Goal: Information Seeking & Learning: Learn about a topic

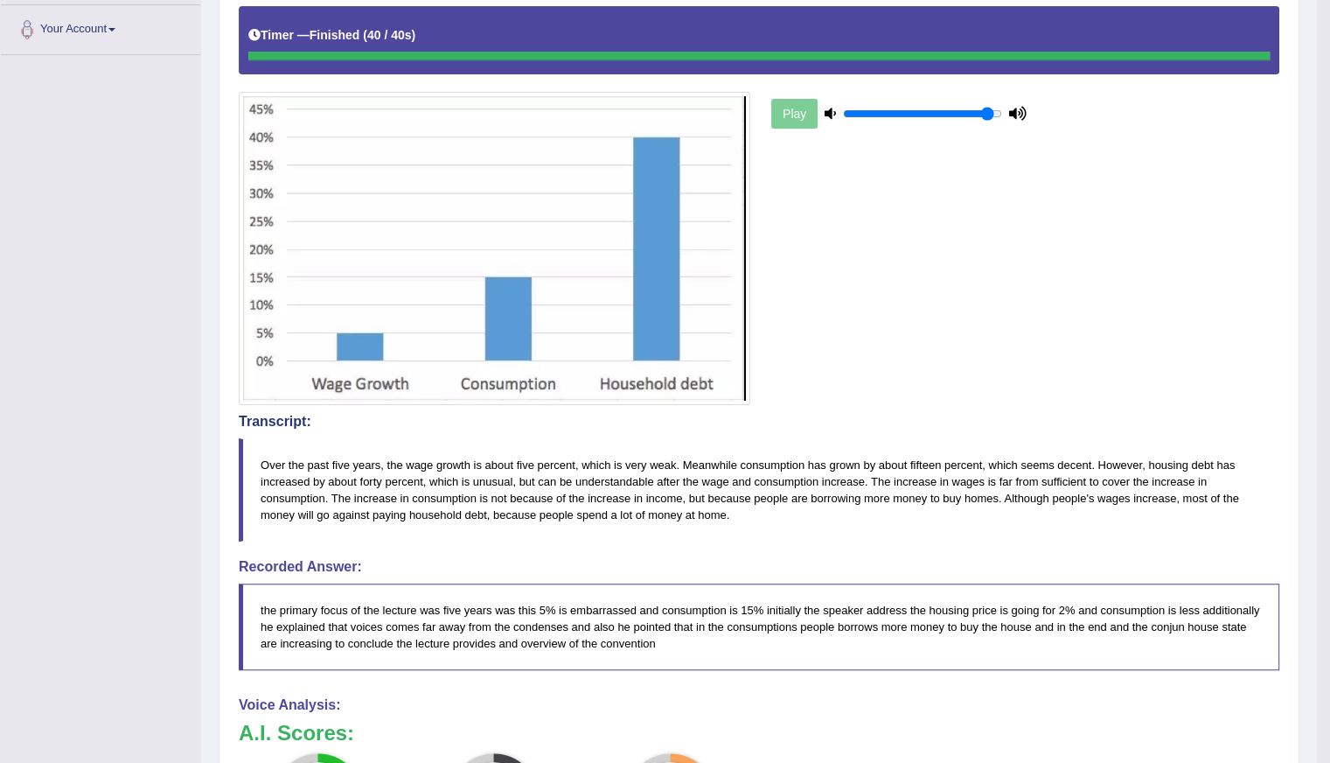
scroll to position [175, 0]
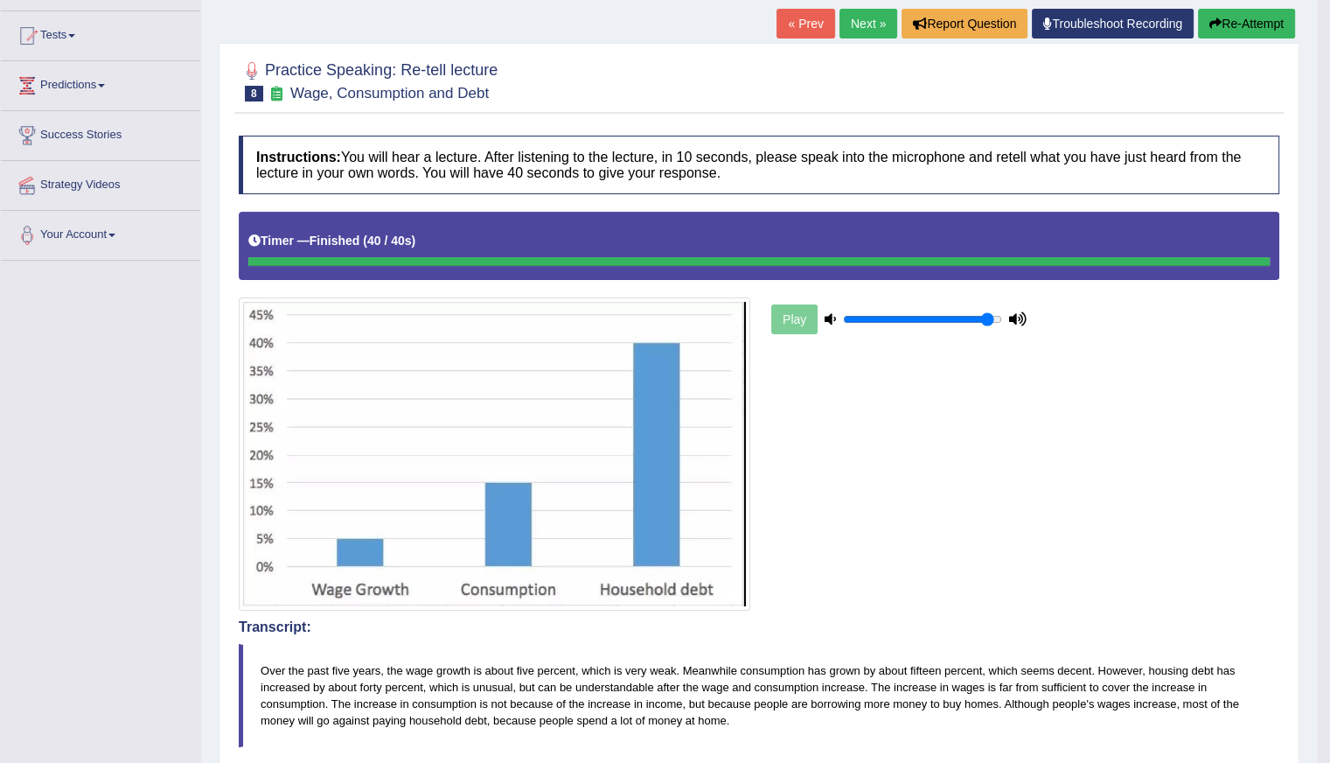
click at [89, 84] on link "Predictions" at bounding box center [100, 83] width 199 height 44
click at [73, 125] on link "Latest Predictions" at bounding box center [114, 125] width 164 height 31
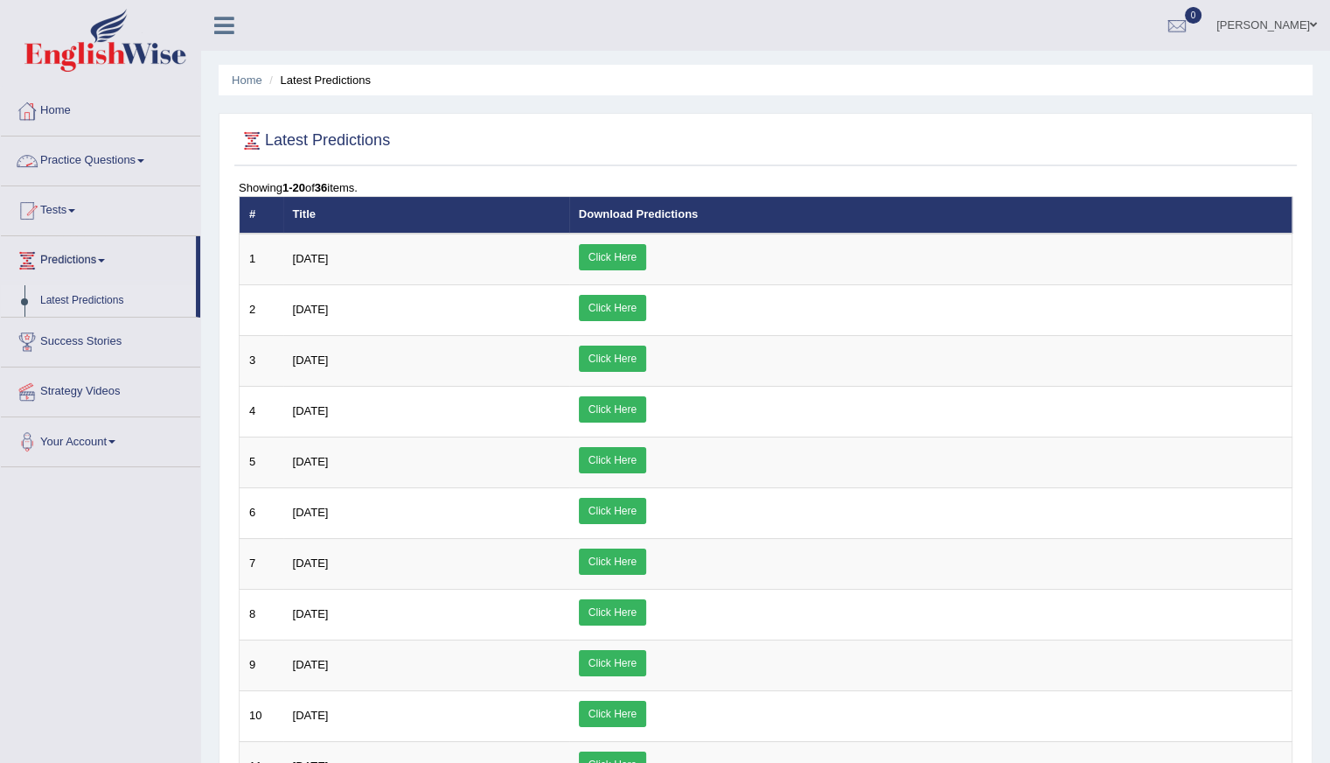
click at [71, 102] on link "Home" at bounding box center [100, 109] width 199 height 44
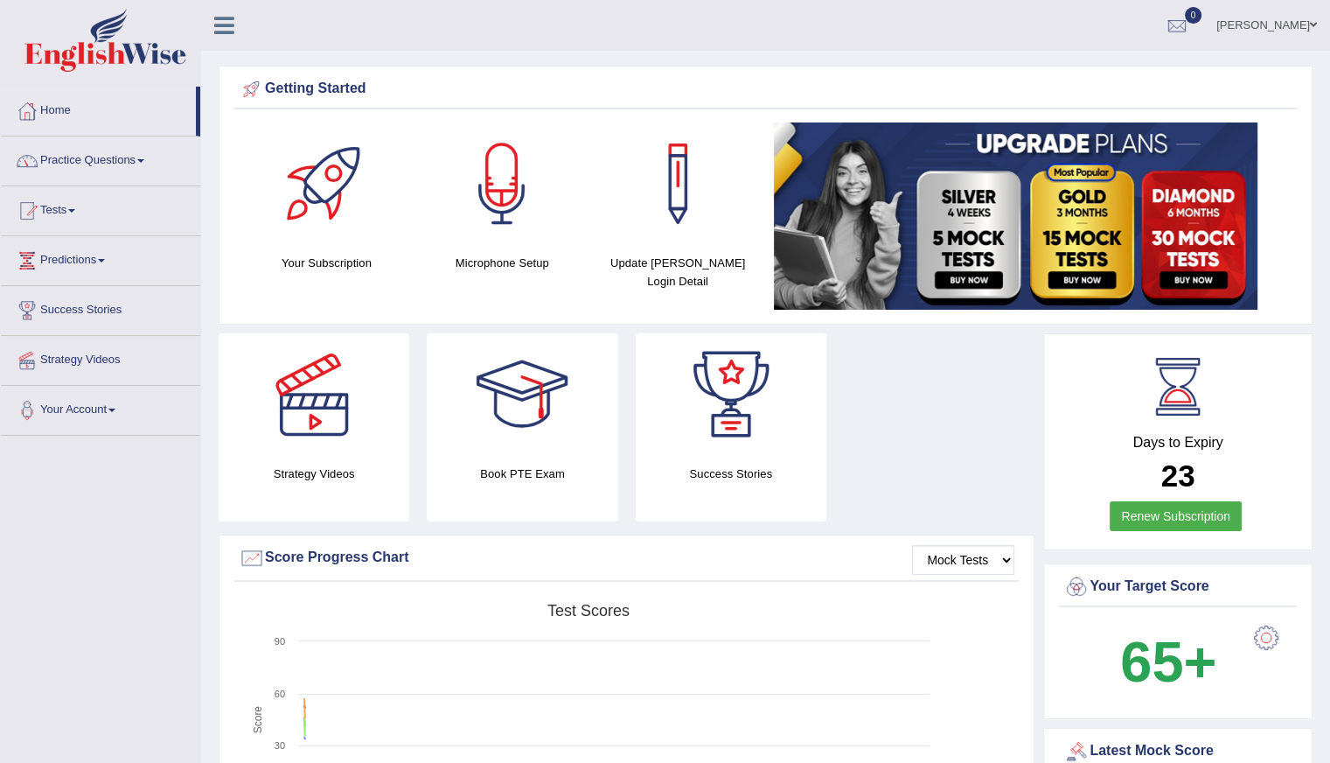
click at [80, 163] on link "Practice Questions" at bounding box center [100, 158] width 199 height 44
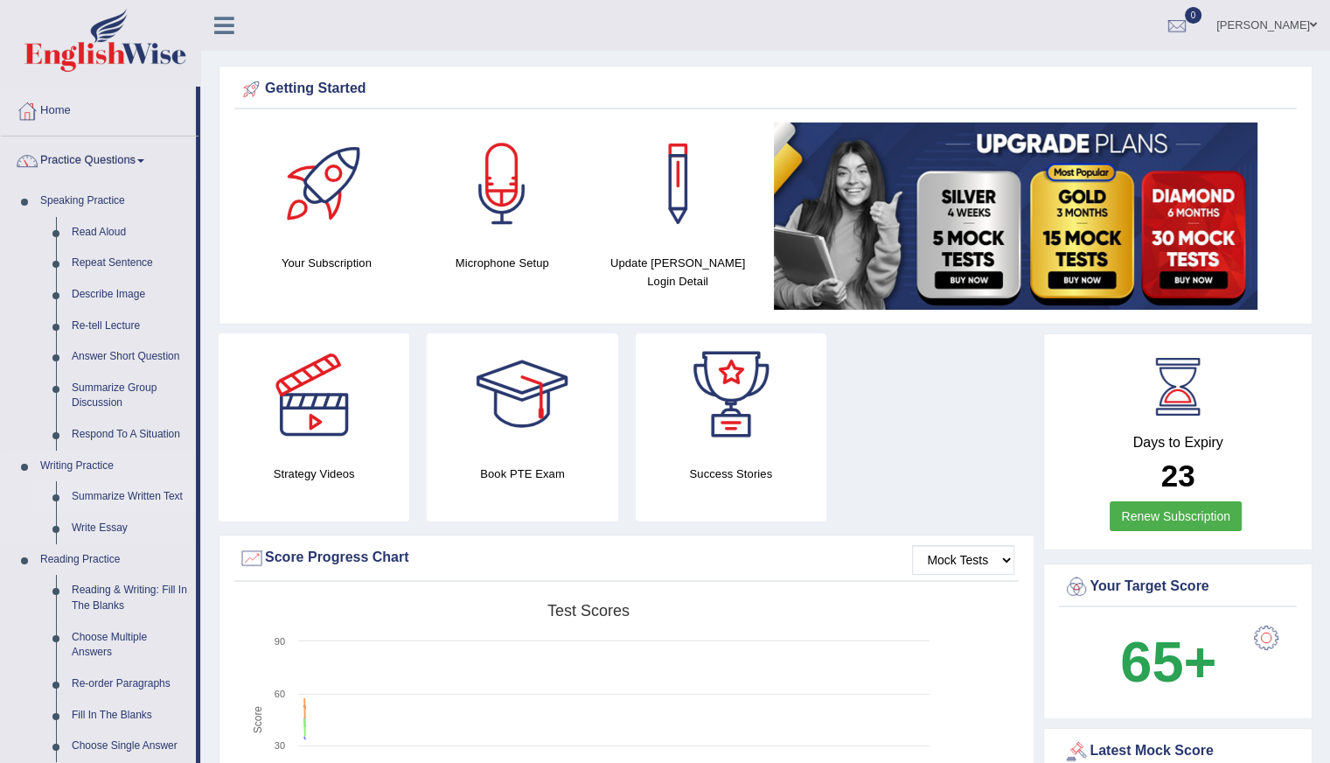
click at [120, 492] on link "Summarize Written Text" at bounding box center [130, 496] width 132 height 31
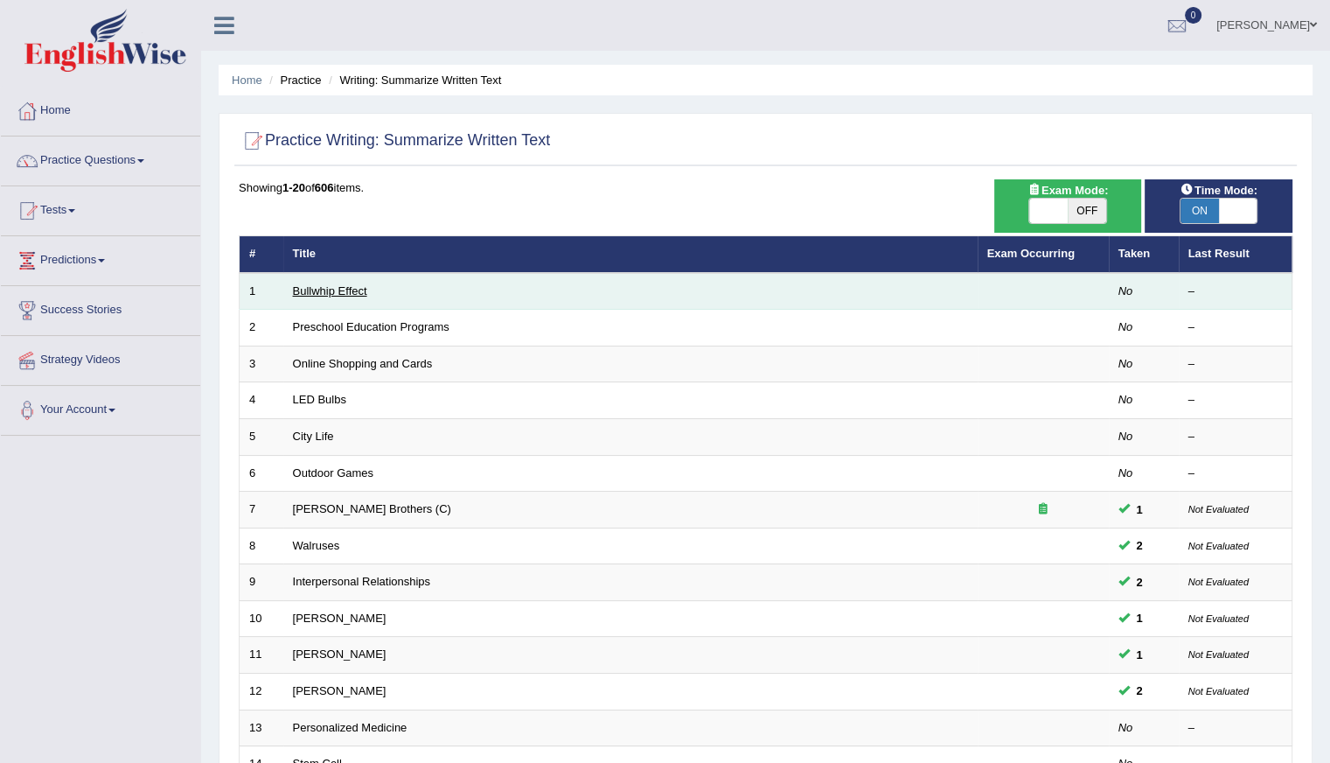
click at [304, 291] on link "Bullwhip Effect" at bounding box center [330, 290] width 74 height 13
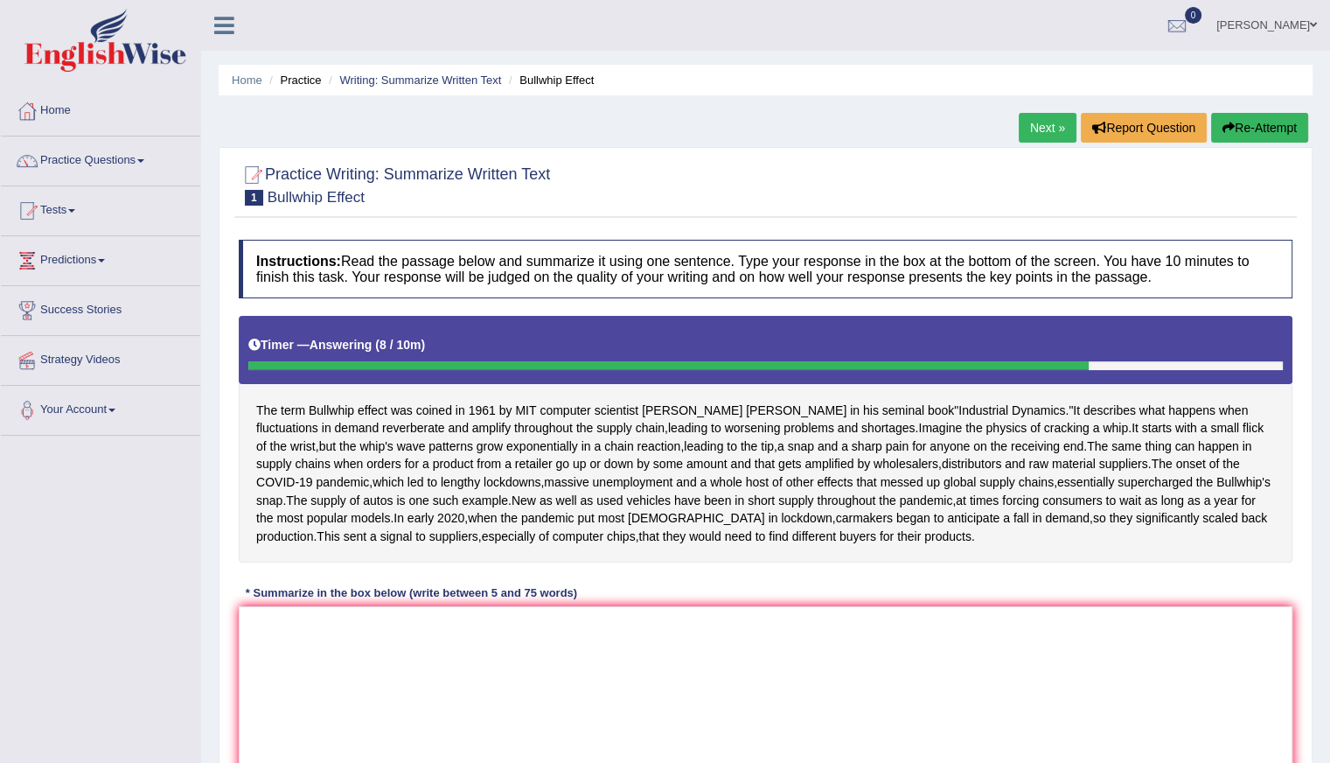
click at [1280, 129] on button "Re-Attempt" at bounding box center [1259, 128] width 97 height 30
click at [1270, 130] on button "Re-Attempt" at bounding box center [1259, 128] width 97 height 30
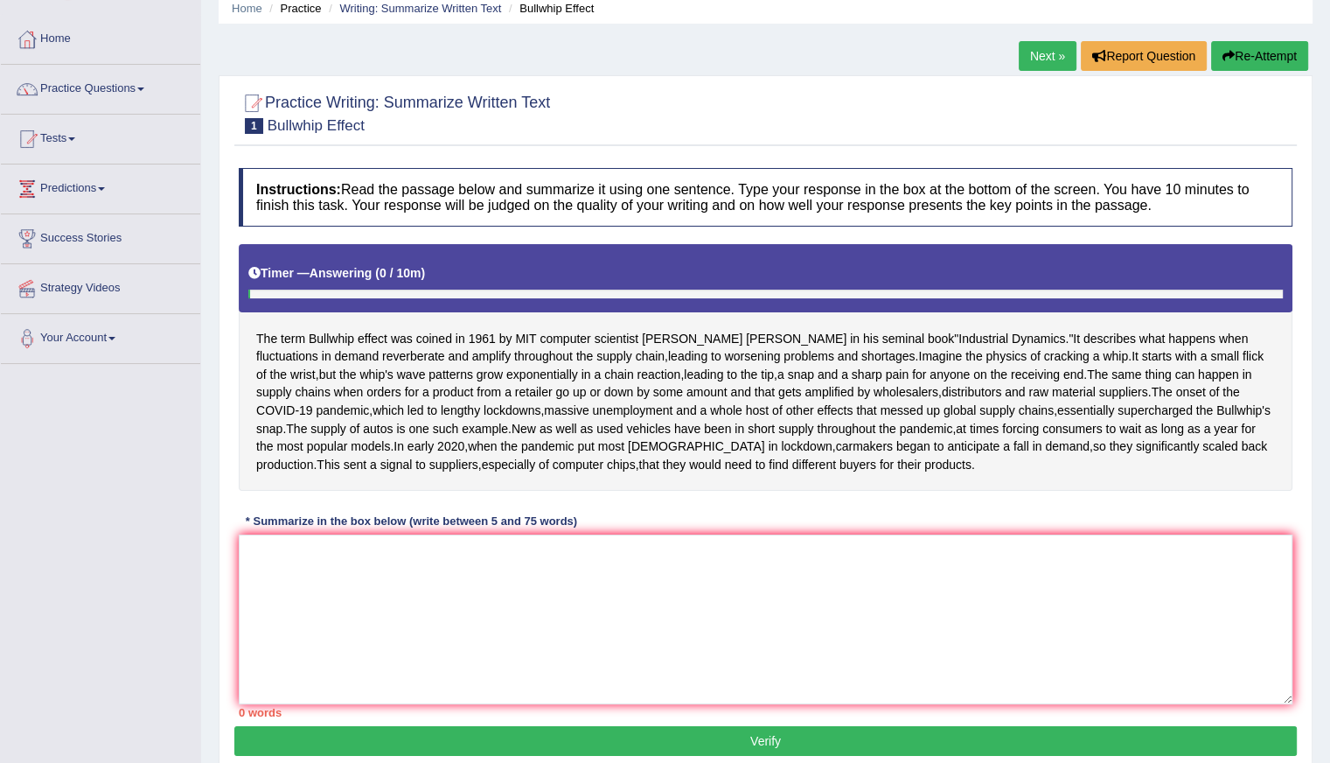
scroll to position [175, 0]
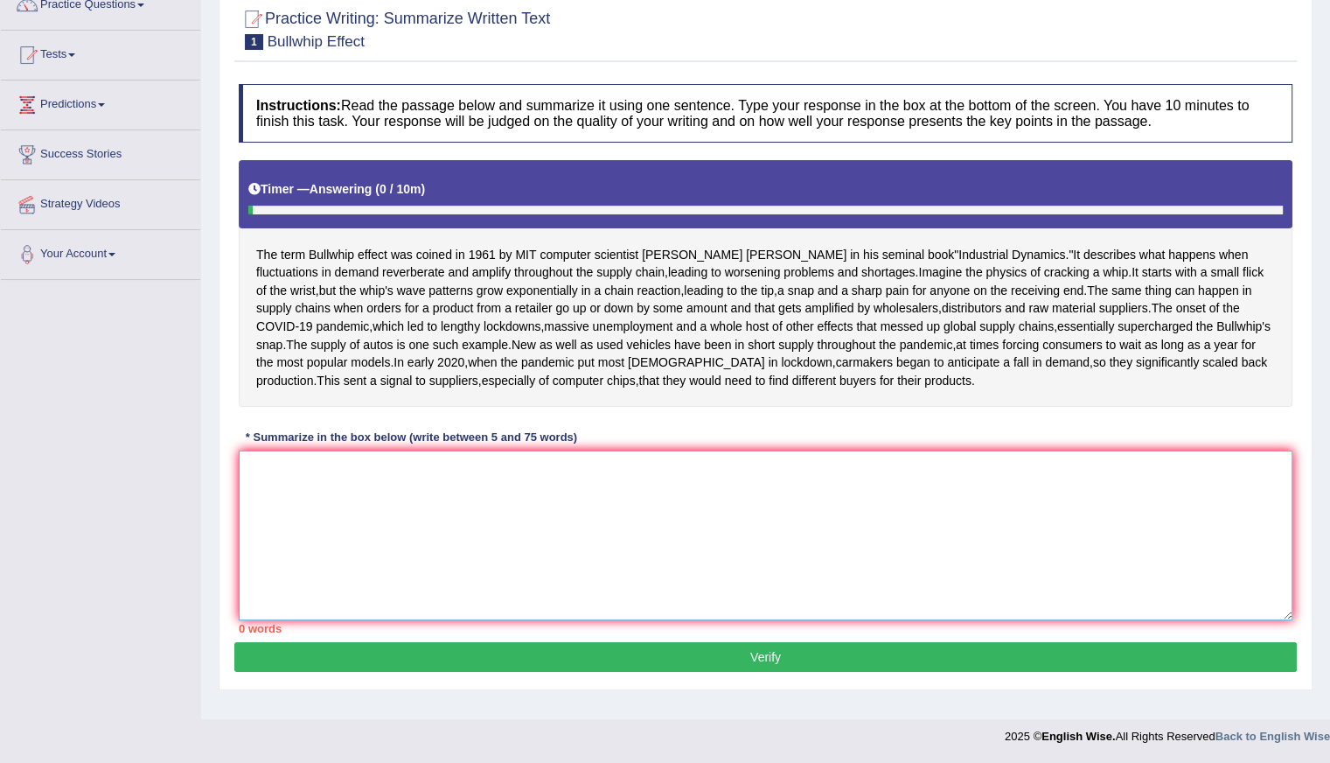
click at [408, 609] on textarea at bounding box center [766, 535] width 1054 height 170
type textarea "The passage outlines"
click at [75, 87] on link "Predictions" at bounding box center [100, 102] width 199 height 44
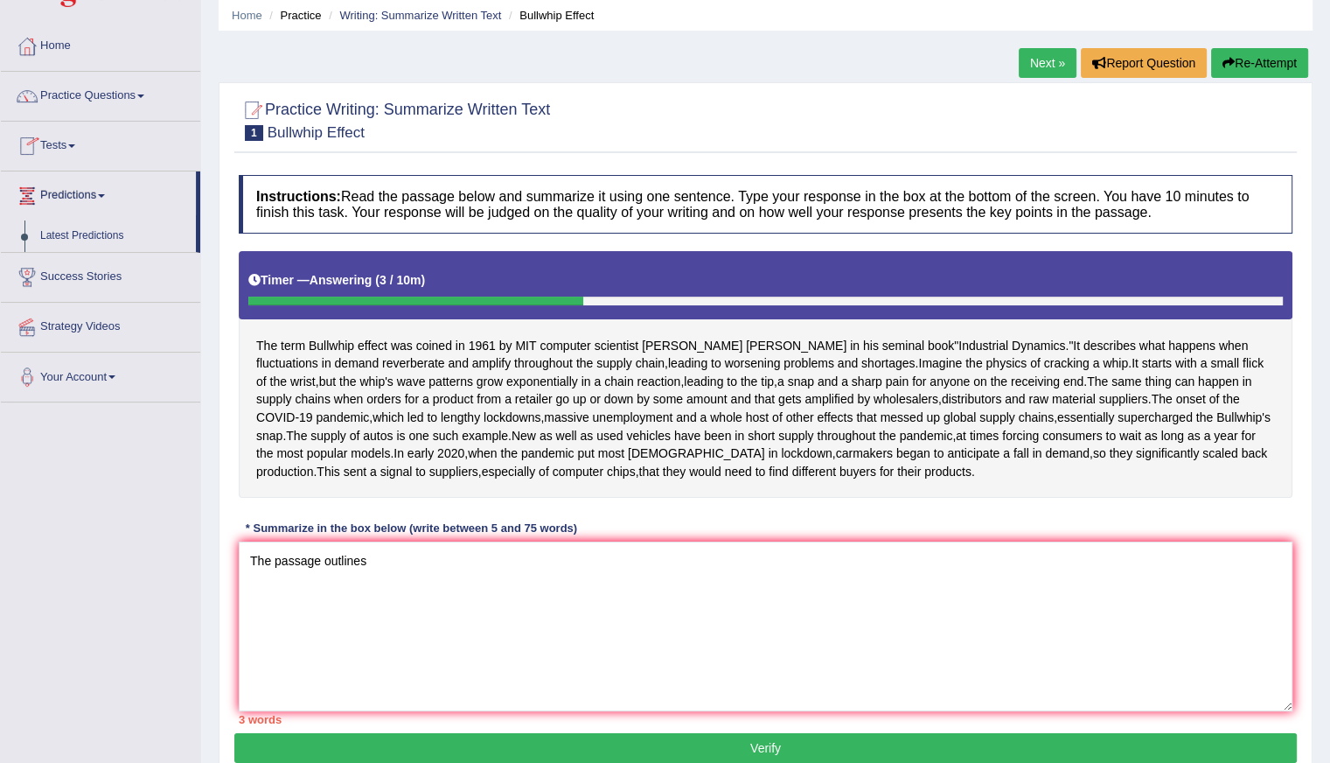
scroll to position [0, 0]
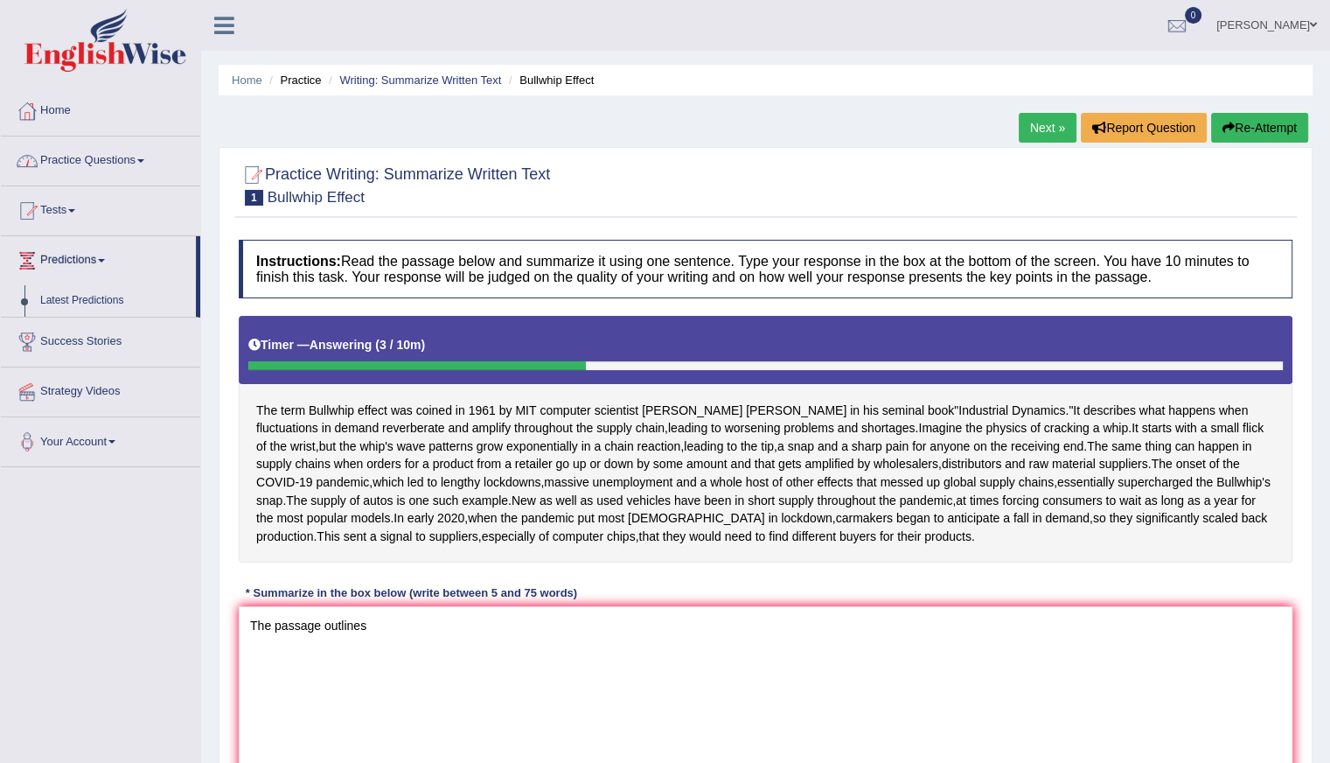
click at [73, 116] on link "Home" at bounding box center [100, 109] width 199 height 44
